Goal: Transaction & Acquisition: Book appointment/travel/reservation

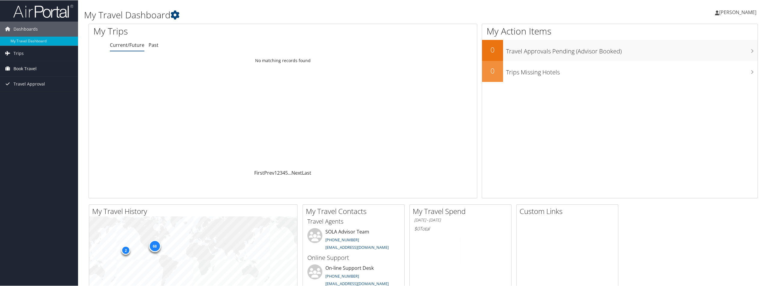
click at [31, 69] on span "Book Travel" at bounding box center [25, 68] width 23 height 15
click at [36, 89] on link "Book/Manage Online Trips" at bounding box center [39, 89] width 78 height 9
